Goal: Find specific page/section: Find specific page/section

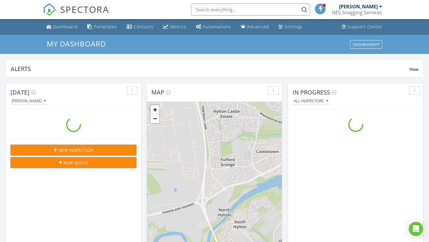
click at [226, 9] on input "text" at bounding box center [250, 10] width 119 height 12
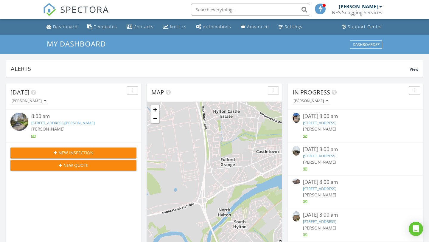
paste input "Rachael Wilkinson"
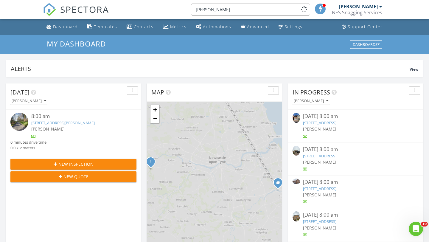
scroll to position [0, 0]
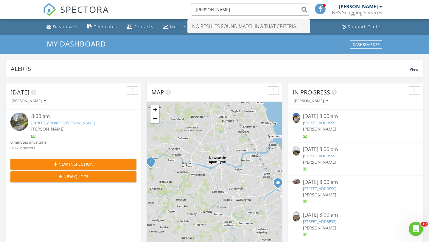
click at [229, 11] on input "Rachael Wilkinson" at bounding box center [250, 10] width 119 height 12
click at [247, 8] on input "Rachael Wilkinson" at bounding box center [250, 10] width 119 height 12
click at [225, 10] on input "Rachael Wilkinson" at bounding box center [250, 10] width 119 height 12
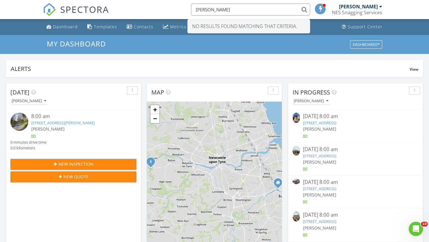
paste input "Jessica Yead"
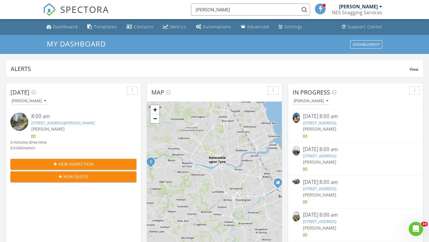
click at [215, 11] on input "Jessica Yeadon" at bounding box center [250, 10] width 119 height 12
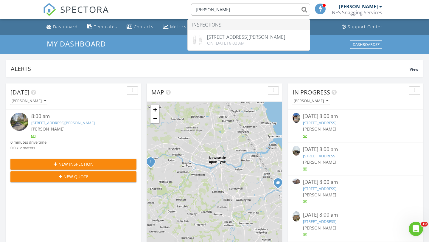
click at [275, 10] on input "Jessica Yeadon" at bounding box center [250, 10] width 119 height 12
paste input "Rachael Wilkins"
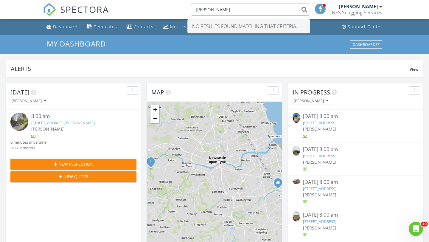
click at [216, 9] on input "Rachael Wilkinson" at bounding box center [250, 10] width 119 height 12
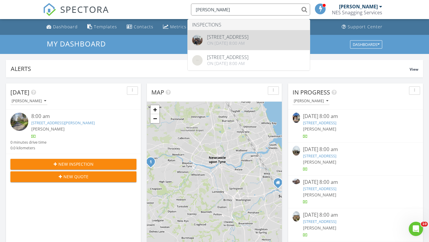
type input "Rachael Wilkinson"
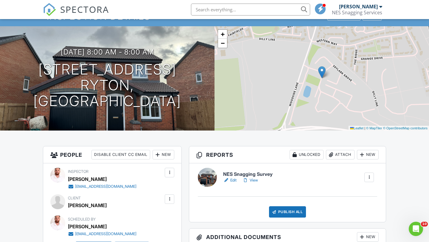
scroll to position [28, 0]
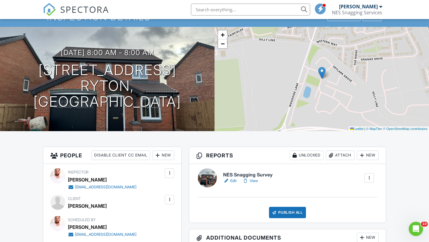
click at [250, 173] on h6 "NES Snagging Survey" at bounding box center [247, 174] width 49 height 5
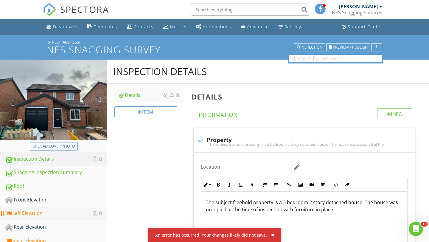
click at [45, 213] on div "Left Elevation" at bounding box center [56, 213] width 102 height 8
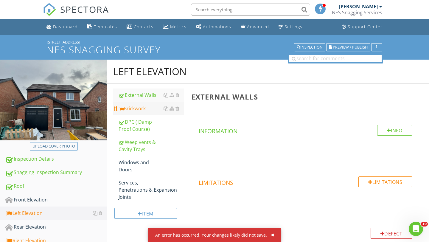
click at [150, 107] on div "Brickwork" at bounding box center [150, 108] width 65 height 7
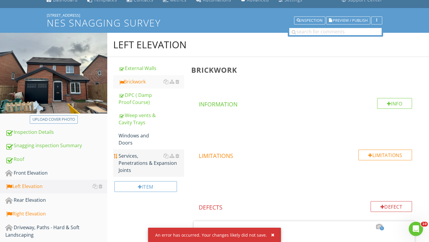
scroll to position [26, 0]
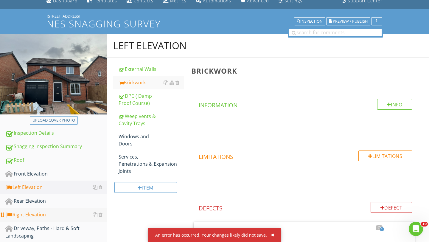
click at [41, 213] on div "Right Elevation" at bounding box center [56, 215] width 102 height 8
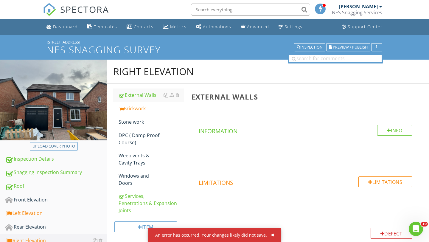
click at [253, 7] on input "text" at bounding box center [250, 10] width 119 height 12
paste input "Hin cheung"
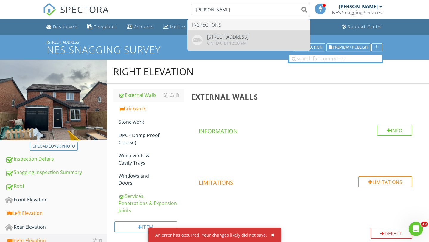
type input "Hin cheung"
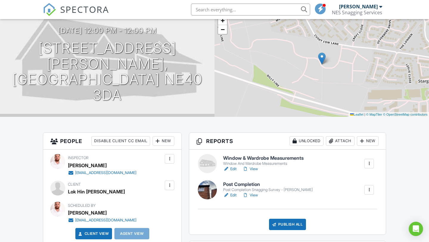
click at [230, 185] on h6 "Post Completion" at bounding box center [268, 184] width 90 height 5
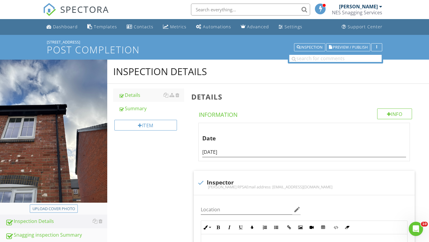
click at [214, 10] on input "text" at bounding box center [250, 10] width 119 height 12
paste input "Sam Baek"
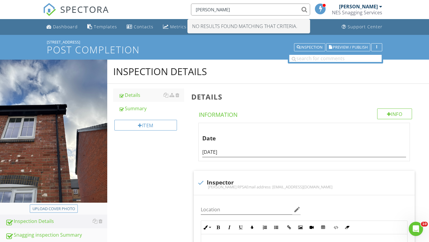
click at [212, 10] on input "Sam Baek" at bounding box center [250, 10] width 119 height 12
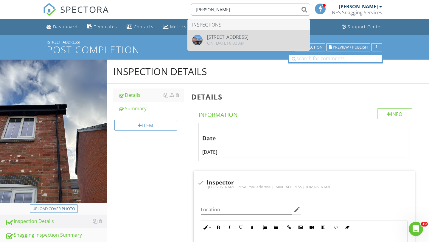
type input "Sam Baek"
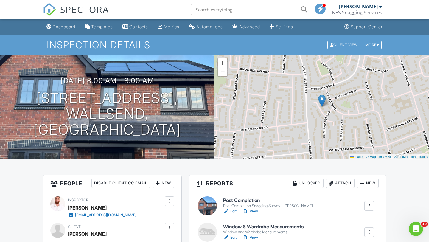
click at [239, 199] on h6 "Post Completion" at bounding box center [268, 200] width 90 height 5
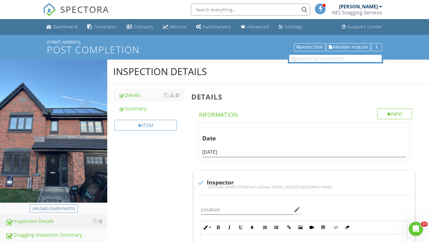
drag, startPoint x: 58, startPoint y: 165, endPoint x: 292, endPoint y: 122, distance: 237.4
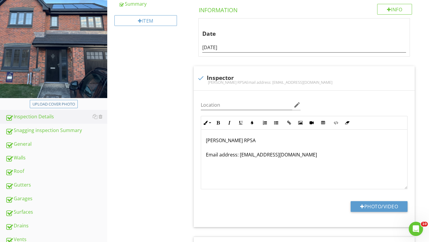
scroll to position [79, 0]
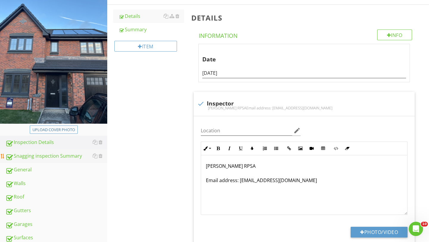
click at [58, 155] on div "Snagging inspection Summary" at bounding box center [56, 156] width 102 height 8
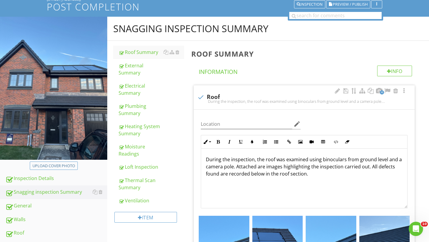
scroll to position [38, 0]
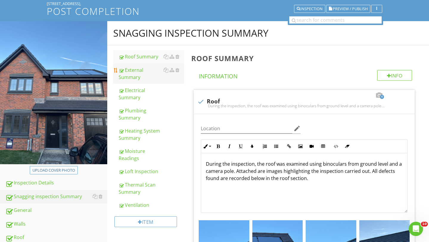
click at [142, 73] on div "External Summary" at bounding box center [150, 73] width 65 height 14
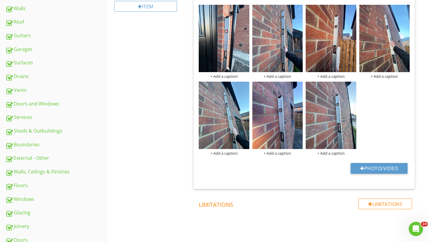
scroll to position [94, 0]
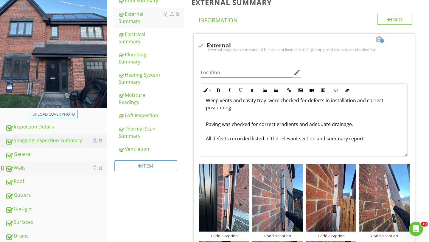
click at [27, 169] on div "Walls" at bounding box center [56, 168] width 102 height 8
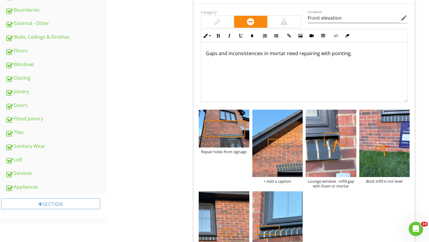
scroll to position [364, 0]
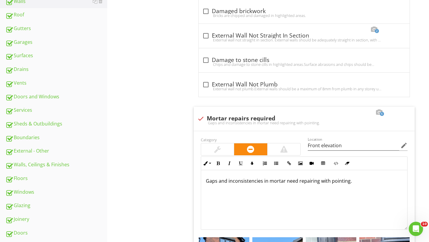
scroll to position [152, 0]
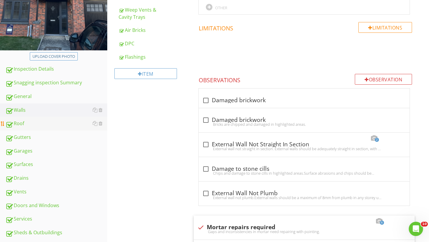
click at [33, 126] on div "Roof" at bounding box center [56, 124] width 102 height 8
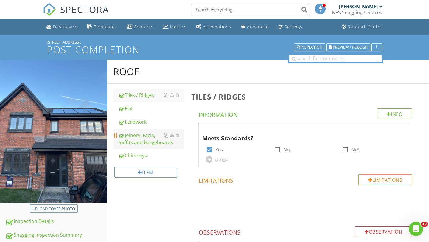
click at [132, 134] on div "Joinery, Facia, Soffits and bargeboards" at bounding box center [150, 139] width 65 height 14
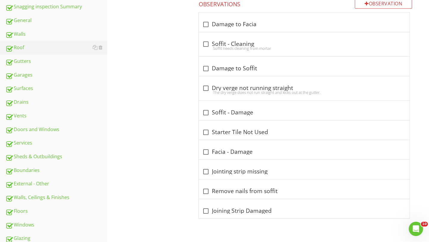
scroll to position [109, 0]
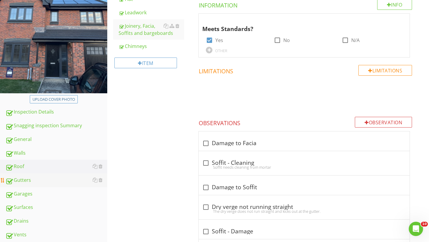
click at [34, 183] on div "Gutters" at bounding box center [56, 180] width 102 height 8
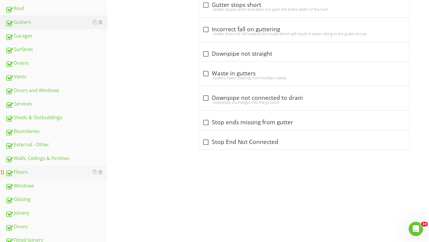
scroll to position [237, 0]
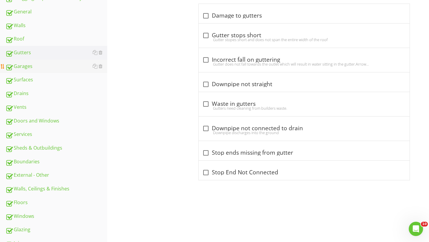
click at [40, 66] on div "Garages" at bounding box center [56, 67] width 102 height 8
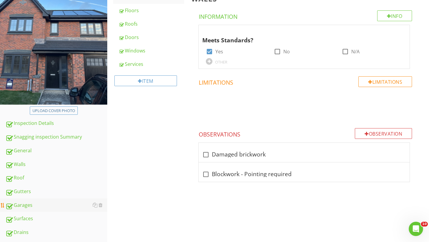
scroll to position [147, 0]
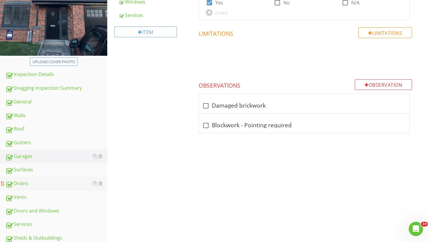
click at [41, 186] on div "Drains" at bounding box center [56, 183] width 102 height 8
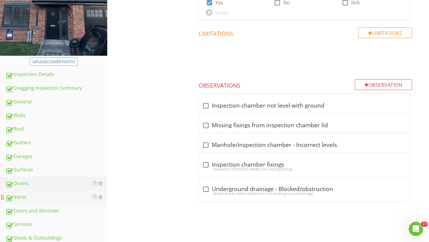
click at [38, 193] on link "Vents" at bounding box center [56, 197] width 102 height 14
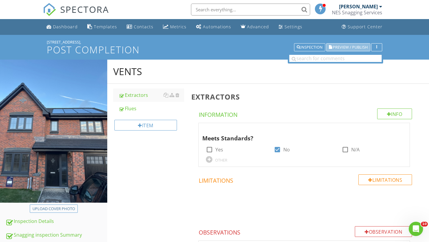
click at [349, 45] on span "Preview / Publish" at bounding box center [349, 47] width 35 height 4
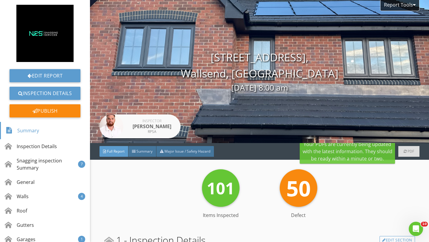
click at [407, 151] on span "PDF" at bounding box center [410, 151] width 7 height 5
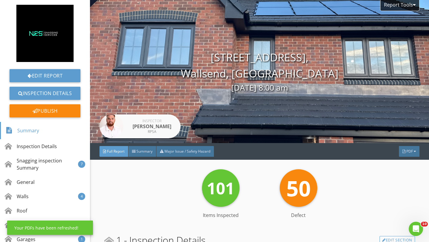
click at [407, 151] on span "PDF" at bounding box center [409, 151] width 7 height 5
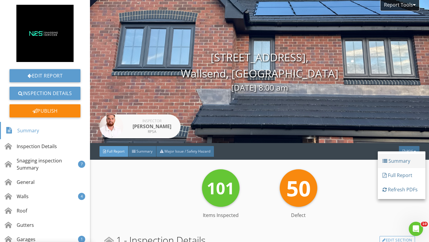
click at [405, 163] on div "Summary" at bounding box center [401, 160] width 38 height 7
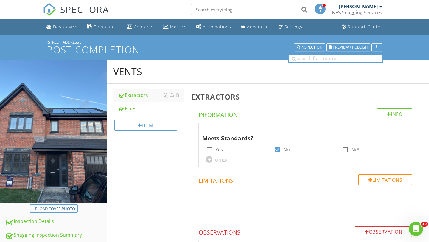
click at [218, 12] on input "text" at bounding box center [250, 10] width 119 height 12
paste input "Simon Parry"
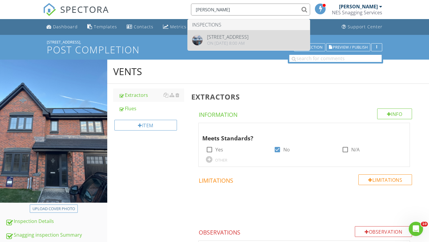
type input "[PERSON_NAME]"
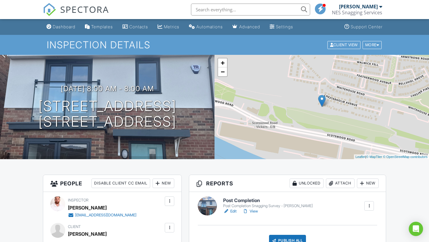
click at [235, 199] on h6 "Post Completion" at bounding box center [268, 200] width 90 height 5
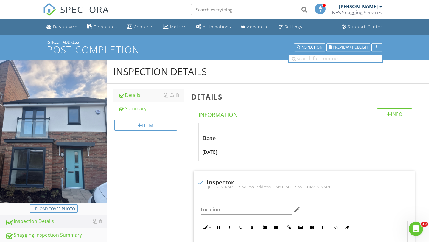
drag, startPoint x: 74, startPoint y: 154, endPoint x: 291, endPoint y: 89, distance: 226.8
click at [214, 9] on input "text" at bounding box center [250, 10] width 119 height 12
paste input "Euan Parker"
click at [214, 9] on input "Euan Parker" at bounding box center [250, 10] width 119 height 12
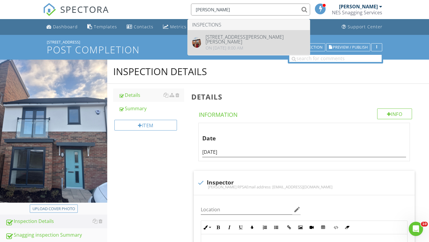
type input "[PERSON_NAME]"
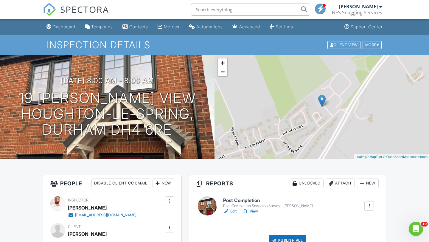
click at [235, 198] on h6 "Post Completion" at bounding box center [268, 200] width 90 height 5
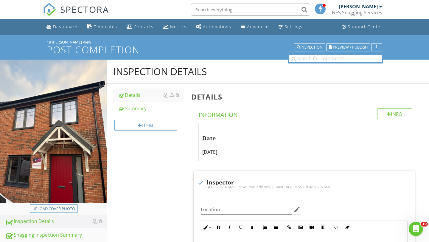
drag, startPoint x: 55, startPoint y: 157, endPoint x: 268, endPoint y: 1, distance: 263.8
click at [206, 7] on input "text" at bounding box center [250, 10] width 119 height 12
paste input "Mark Richardson"
click at [215, 8] on input "Mark Richardson" at bounding box center [250, 10] width 119 height 12
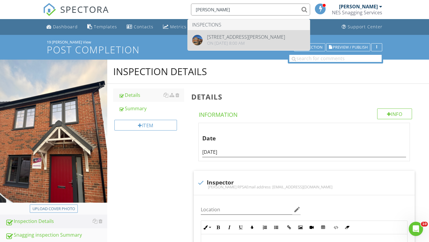
type input "Mark Richardson"
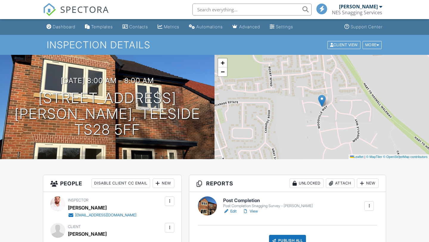
click at [249, 200] on h6 "Post Completion" at bounding box center [268, 200] width 90 height 5
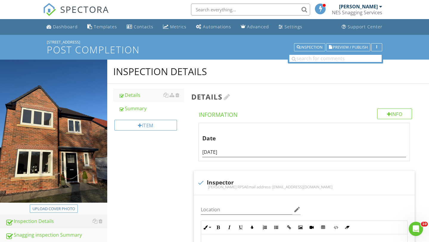
drag, startPoint x: 64, startPoint y: 157, endPoint x: 293, endPoint y: 97, distance: 236.0
